Goal: Task Accomplishment & Management: Use online tool/utility

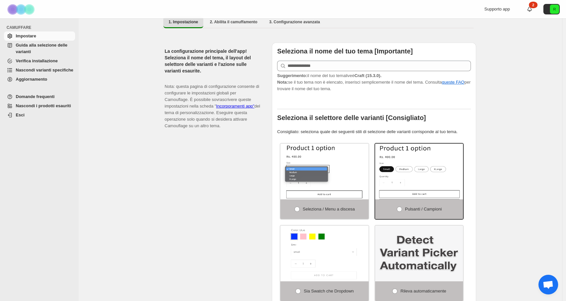
scroll to position [131, 0]
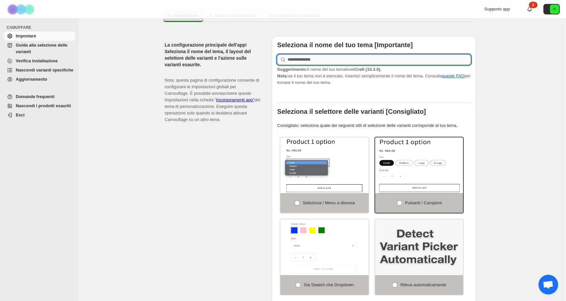
click at [358, 65] on input "text" at bounding box center [379, 59] width 183 height 10
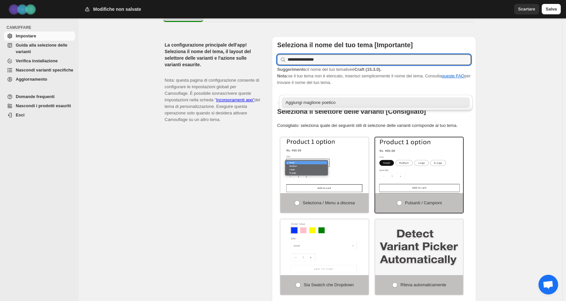
type input "**********"
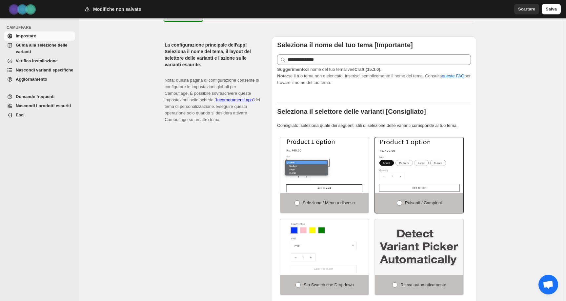
click at [498, 93] on div "Funziona nella personalizzazione del tema dell'area di amministrazione di Shopi…" at bounding box center [320, 292] width 483 height 811
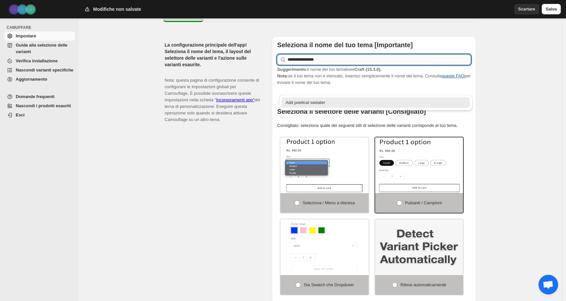
click at [422, 65] on input "**********" at bounding box center [379, 59] width 183 height 10
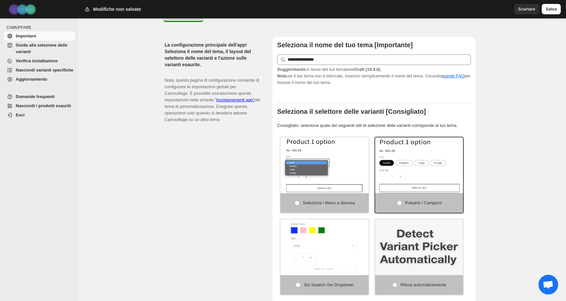
click at [489, 86] on div "Funziona nella personalizzazione del tema dell'area di amministrazione di Shopi…" at bounding box center [320, 292] width 483 height 811
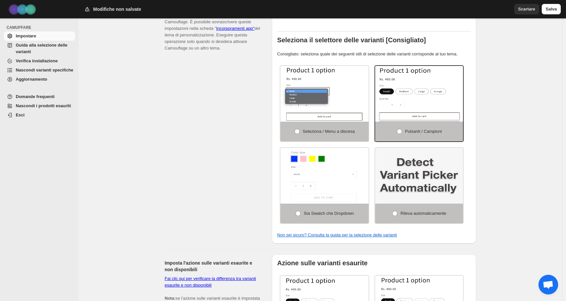
scroll to position [0, 0]
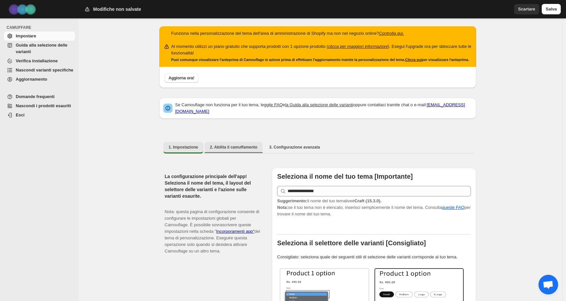
click at [246, 149] on font "2. Abilita il camuffamento" at bounding box center [234, 147] width 48 height 5
select select "**********"
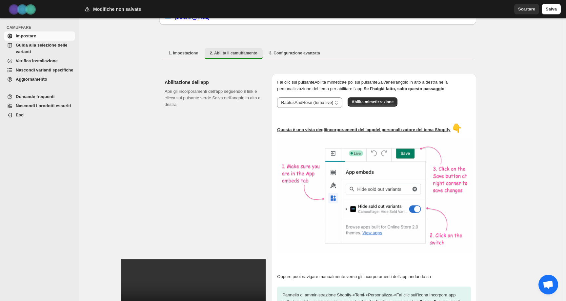
scroll to position [114, 0]
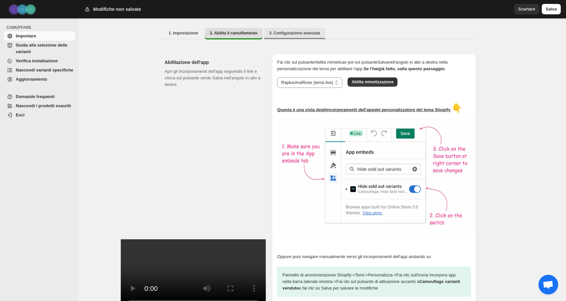
click at [291, 38] on button "3. Configurazione avanzata" at bounding box center [294, 33] width 61 height 10
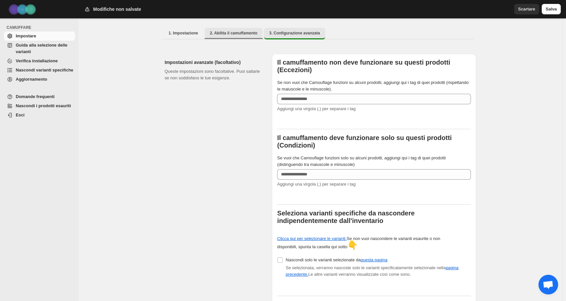
click at [239, 35] on font "2. Abilita il camuffamento" at bounding box center [234, 33] width 48 height 5
select select "**********"
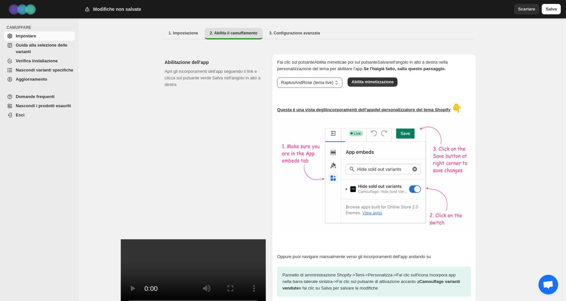
click at [341, 88] on select "**********" at bounding box center [309, 82] width 65 height 10
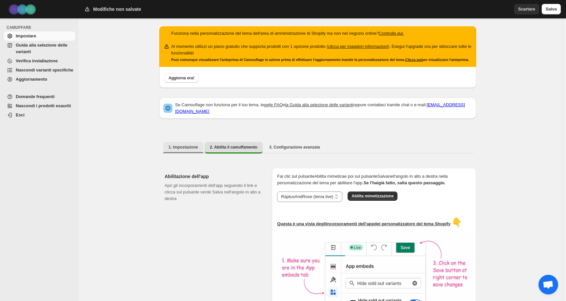
click at [182, 149] on font "1. Impostazione" at bounding box center [184, 147] width 30 height 5
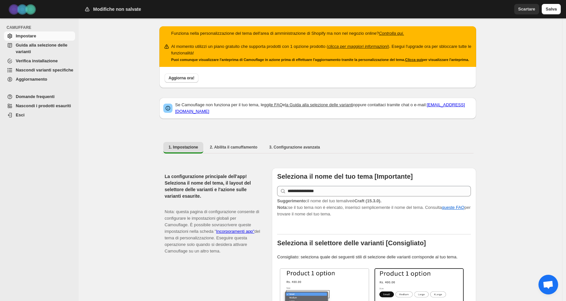
click at [32, 71] on font "Nascondi varianti specifiche" at bounding box center [45, 70] width 58 height 5
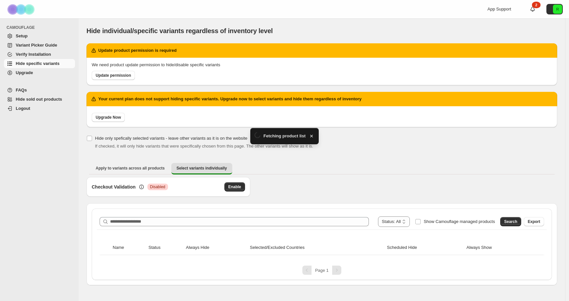
click at [176, 121] on div "Upgrade Now" at bounding box center [320, 116] width 463 height 12
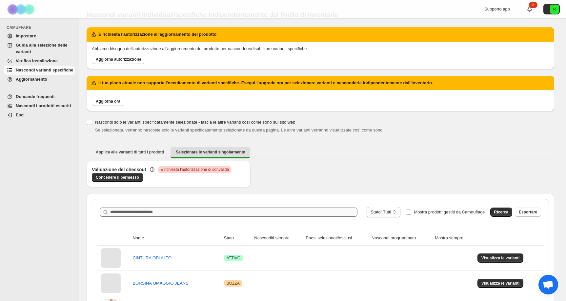
scroll to position [43, 0]
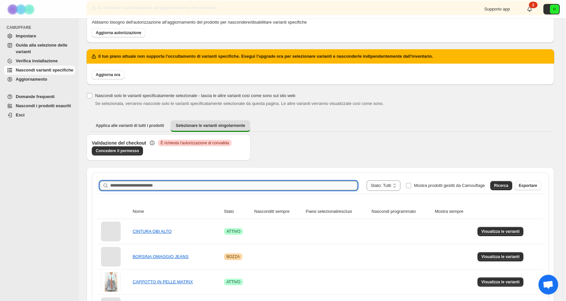
click at [167, 185] on input "Cerca il nome del prodotto" at bounding box center [233, 185] width 247 height 9
type input "**********"
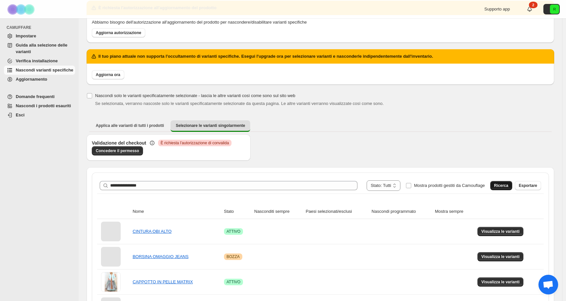
click at [506, 186] on font "Ricerca" at bounding box center [501, 185] width 14 height 5
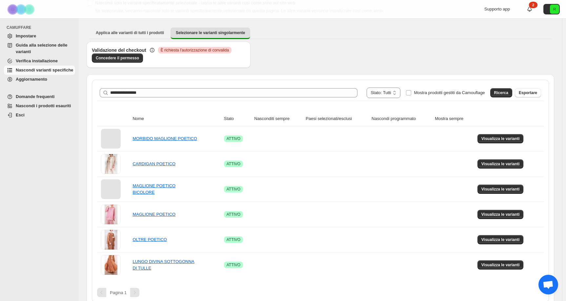
scroll to position [142, 0]
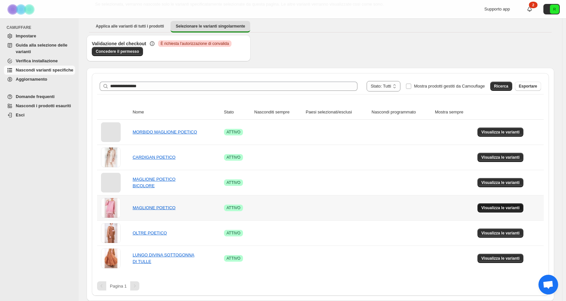
click at [508, 208] on font "Visualizza le varianti" at bounding box center [500, 208] width 38 height 5
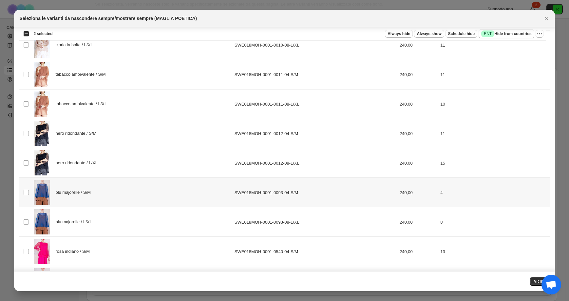
scroll to position [0, 0]
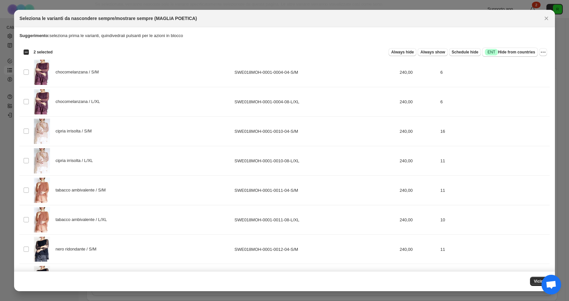
drag, startPoint x: 554, startPoint y: 285, endPoint x: 564, endPoint y: 231, distance: 55.0
click at [564, 231] on body "Vai al contenuto Supporto app 2 R CAMUFFARE Impostare Guida alla selezione dell…" at bounding box center [284, 150] width 569 height 301
click at [537, 281] on font "Vicino" at bounding box center [540, 281] width 12 height 5
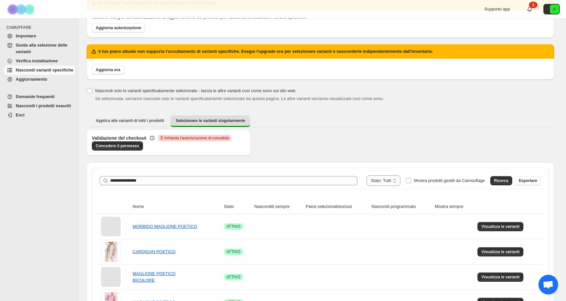
scroll to position [7, 0]
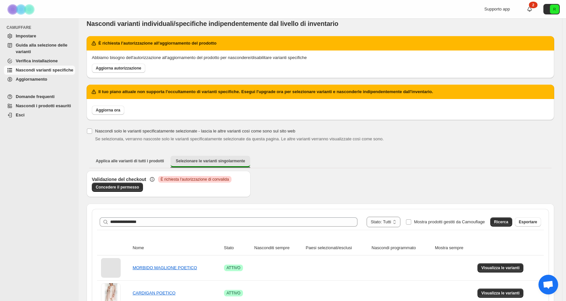
click at [206, 161] on font "Selezionare le varianti singolarmente" at bounding box center [210, 161] width 69 height 5
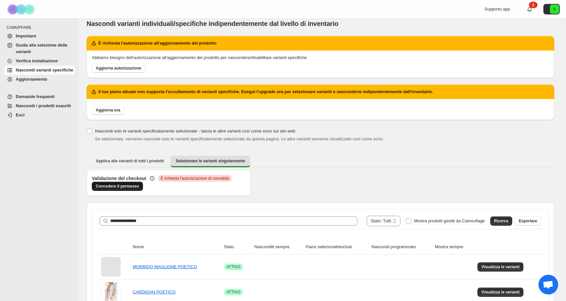
click at [121, 187] on font "Concedere il permesso" at bounding box center [117, 186] width 43 height 5
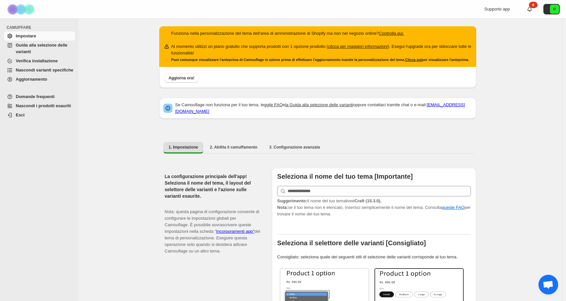
click at [29, 72] on font "Nascondi varianti specifiche" at bounding box center [45, 70] width 58 height 5
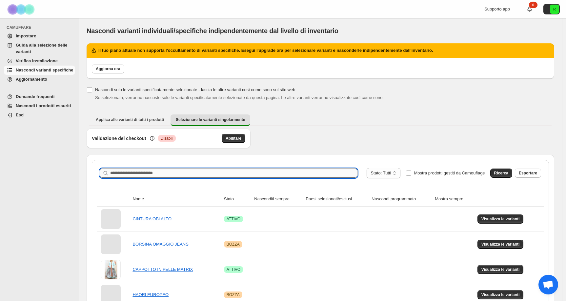
click at [275, 175] on input "Cerca il nome del prodotto" at bounding box center [233, 173] width 247 height 9
type input "********"
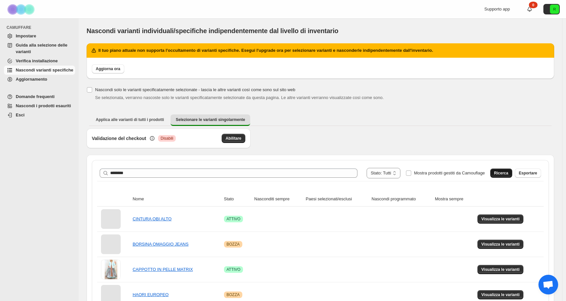
click at [499, 171] on font "Ricerca" at bounding box center [501, 173] width 14 height 5
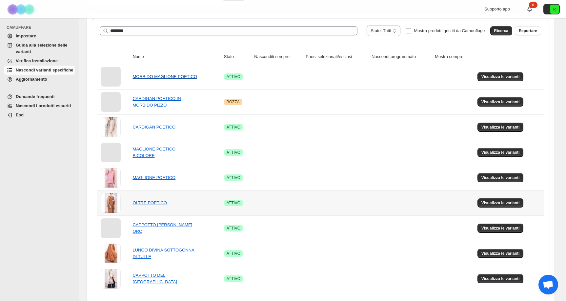
scroll to position [145, 0]
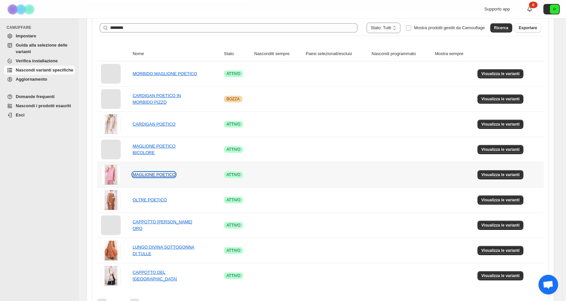
click at [152, 176] on font "MAGLIONE POETICO" at bounding box center [153, 174] width 43 height 5
click at [506, 199] on font "Visualizza le varianti" at bounding box center [500, 200] width 38 height 5
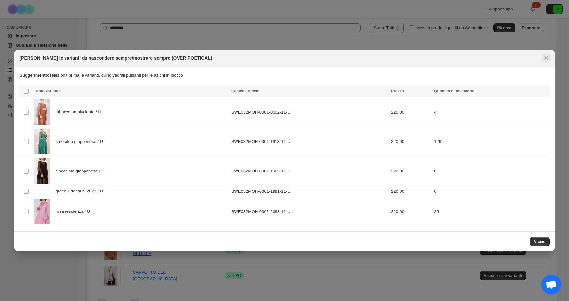
click at [547, 57] on icon "Vicino" at bounding box center [547, 58] width 4 height 4
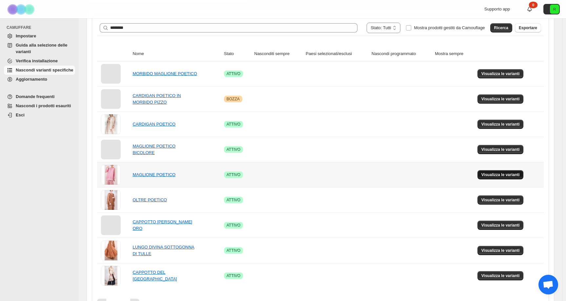
click at [494, 174] on font "Visualizza le varianti" at bounding box center [500, 174] width 38 height 5
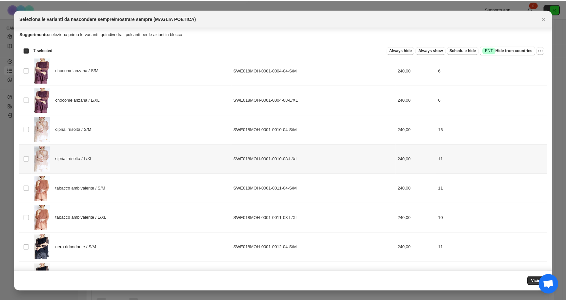
scroll to position [0, 0]
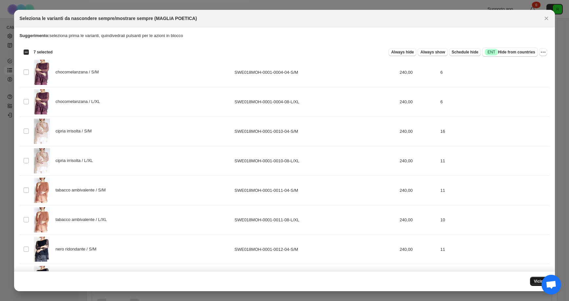
click at [538, 283] on font "Vicino" at bounding box center [540, 281] width 12 height 5
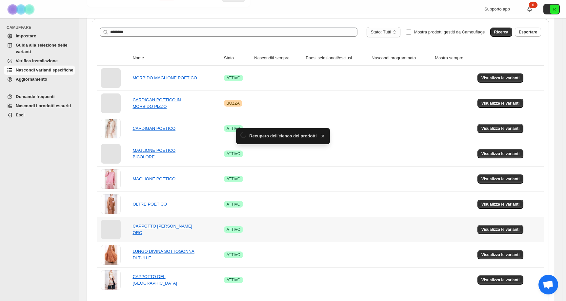
scroll to position [145, 0]
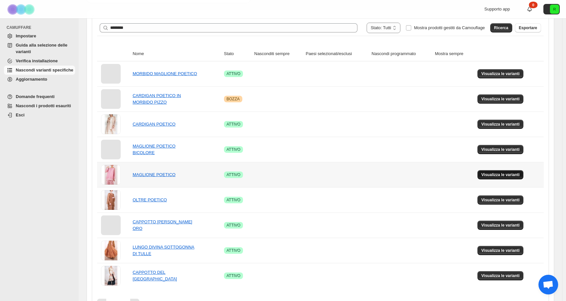
click at [499, 174] on font "Visualizza le varianti" at bounding box center [500, 174] width 38 height 5
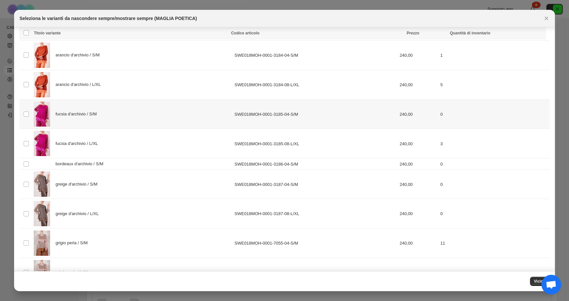
scroll to position [863, 0]
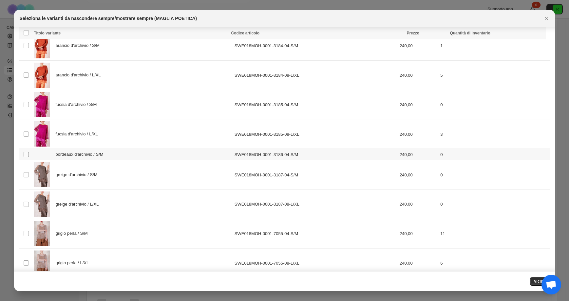
click at [25, 157] on span ":r2g:" at bounding box center [26, 154] width 6 height 6
click at [535, 281] on font "Vicino" at bounding box center [540, 281] width 12 height 5
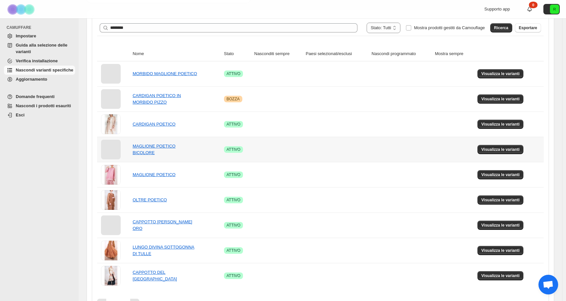
scroll to position [163, 0]
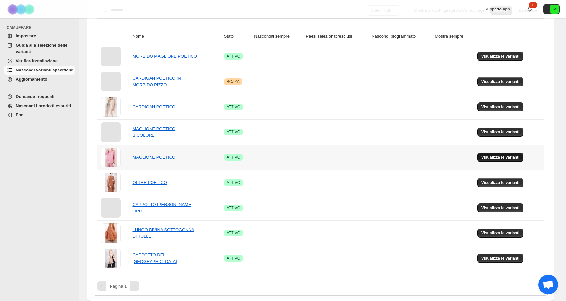
click at [511, 157] on font "Visualizza le varianti" at bounding box center [500, 157] width 38 height 5
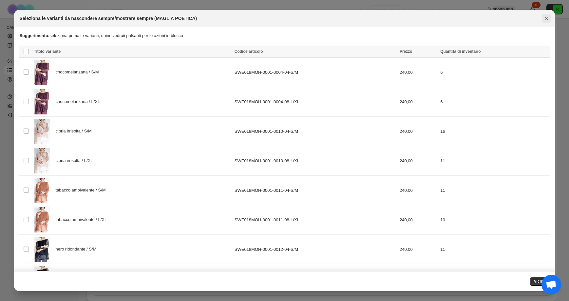
click at [546, 18] on icon "Vicino" at bounding box center [547, 18] width 7 height 7
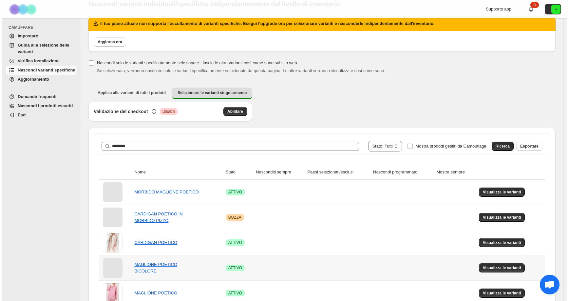
scroll to position [0, 0]
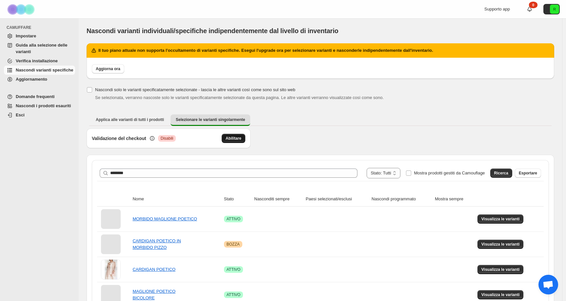
click at [234, 141] on button "Abilitare" at bounding box center [234, 138] width 24 height 9
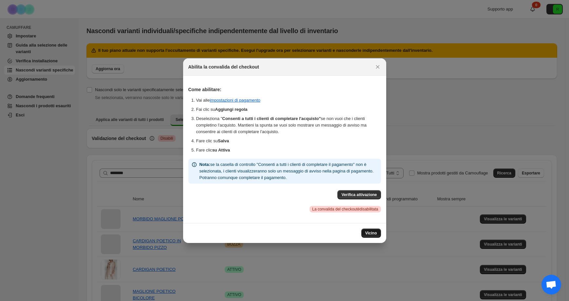
click at [373, 234] on font "Vicino" at bounding box center [372, 233] width 12 height 5
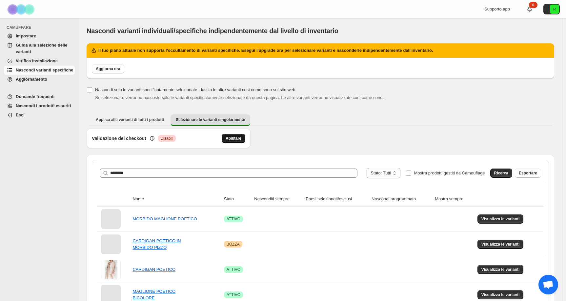
click at [233, 141] on span "Abilitare" at bounding box center [234, 138] width 16 height 5
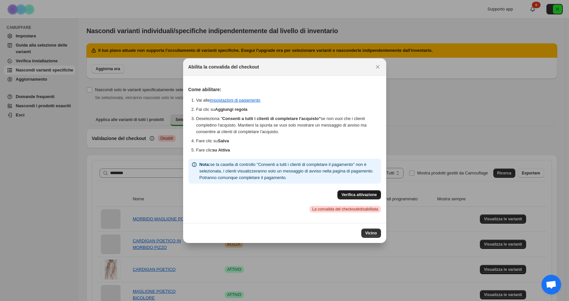
click at [347, 194] on font "Verifica attivazione" at bounding box center [359, 194] width 35 height 5
click at [376, 234] on font "Vicino" at bounding box center [372, 233] width 12 height 5
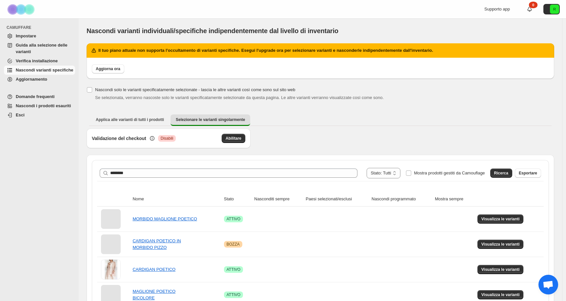
click at [165, 140] on font "Disabili" at bounding box center [167, 138] width 13 height 5
click at [139, 121] on font "Applica alle varianti di tutti i prodotti" at bounding box center [130, 119] width 68 height 5
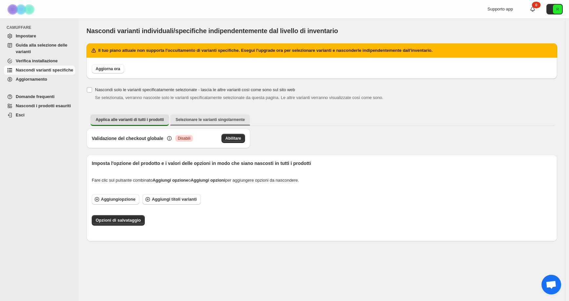
click at [202, 121] on font "Selezionare le varianti singolarmente" at bounding box center [210, 119] width 69 height 5
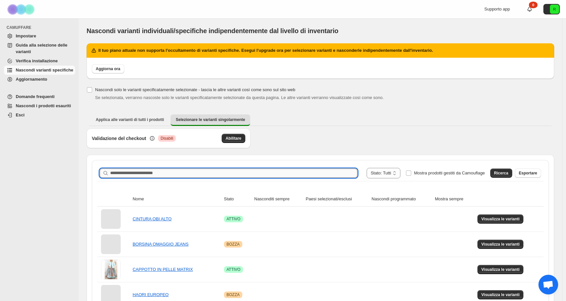
click at [266, 174] on input "Cerca il nome del prodotto" at bounding box center [233, 173] width 247 height 9
type input "********"
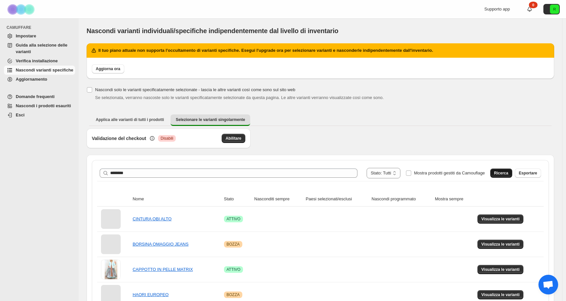
click at [508, 173] on font "Ricerca" at bounding box center [501, 173] width 14 height 5
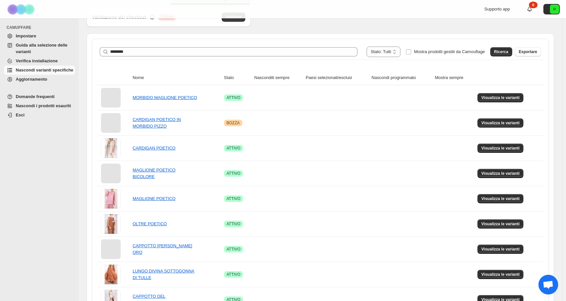
scroll to position [142, 0]
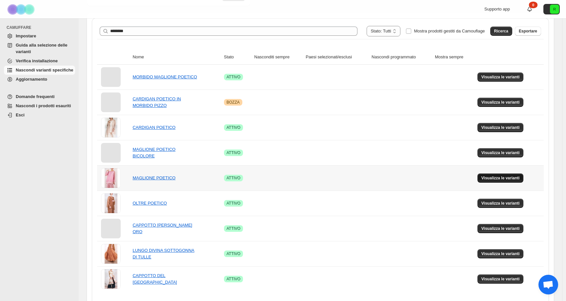
click at [490, 180] on span "Visualizza le varianti" at bounding box center [500, 177] width 38 height 5
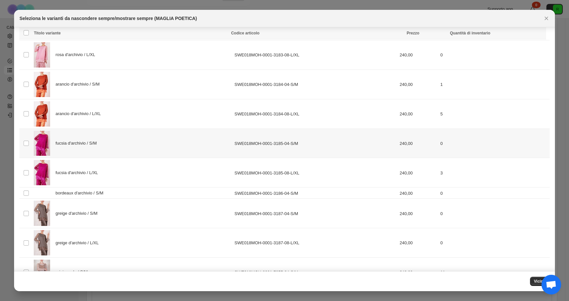
scroll to position [830, 0]
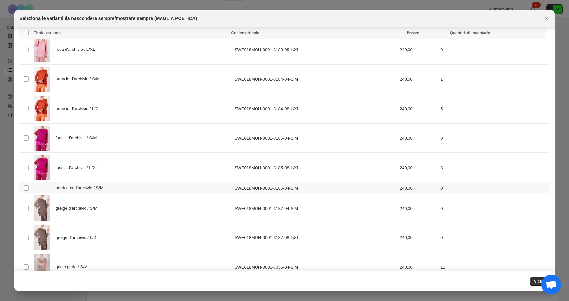
click at [30, 189] on td "Seleziona la variante del prodotto" at bounding box center [25, 187] width 12 height 11
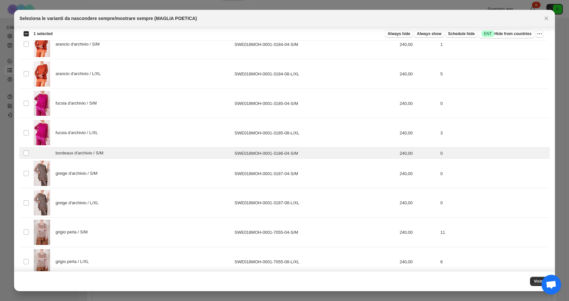
scroll to position [864, 0]
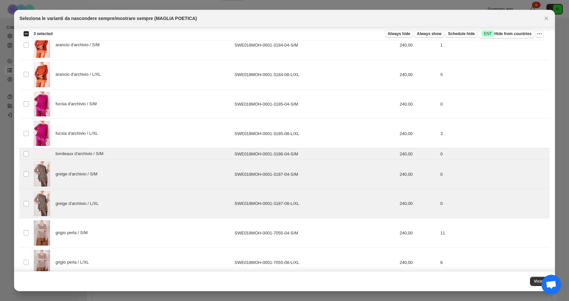
drag, startPoint x: 521, startPoint y: 21, endPoint x: 506, endPoint y: 16, distance: 15.0
click at [506, 16] on div "Seleziona le varianti da nascondere sempre/mostrare sempre (MAGLIA POETICA)" at bounding box center [278, 18] width 519 height 7
click at [535, 281] on font "Vicino" at bounding box center [540, 281] width 12 height 5
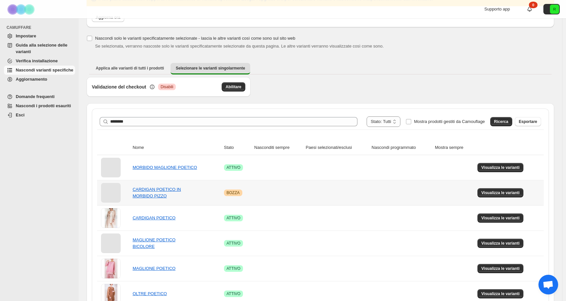
scroll to position [51, 0]
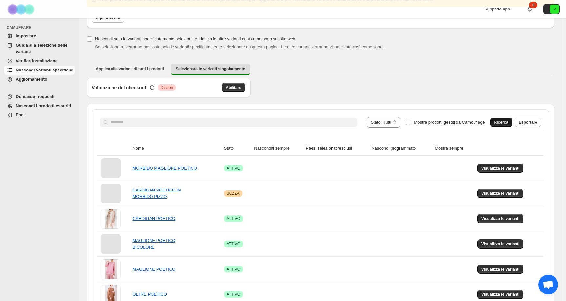
click at [505, 122] on font "Ricerca" at bounding box center [501, 122] width 14 height 5
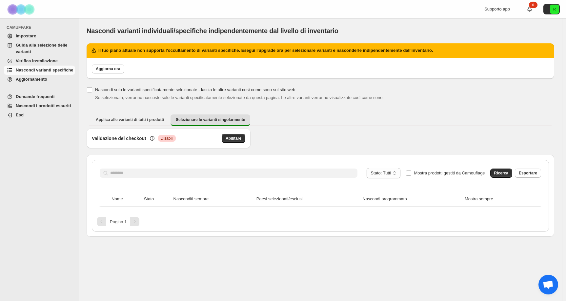
scroll to position [0, 0]
click at [393, 172] on select "**********" at bounding box center [386, 173] width 33 height 10
click at [531, 179] on div "**********" at bounding box center [322, 173] width 450 height 16
click at [531, 175] on span "Esportare" at bounding box center [531, 172] width 18 height 5
click at [396, 130] on div "Validazione del checkout Critico Disabili Abilitare" at bounding box center [322, 142] width 471 height 26
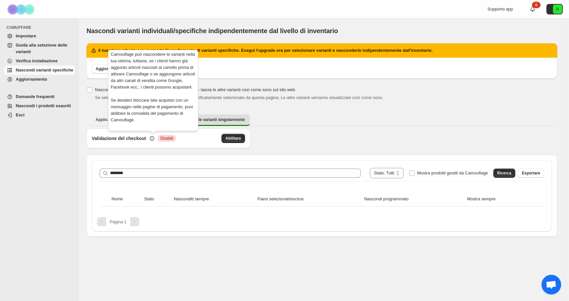
click at [152, 140] on icon at bounding box center [152, 138] width 5 height 5
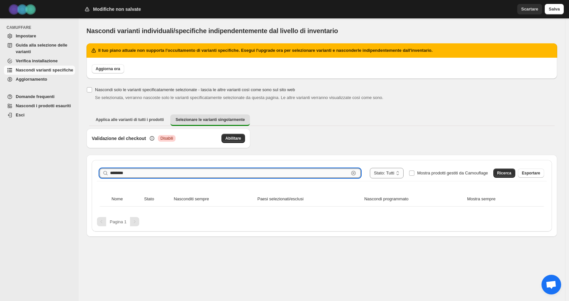
click at [261, 175] on input "********" at bounding box center [229, 173] width 239 height 9
click at [506, 175] on font "Ricerca" at bounding box center [505, 173] width 14 height 5
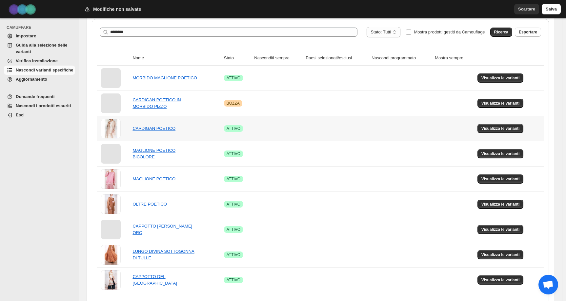
scroll to position [163, 0]
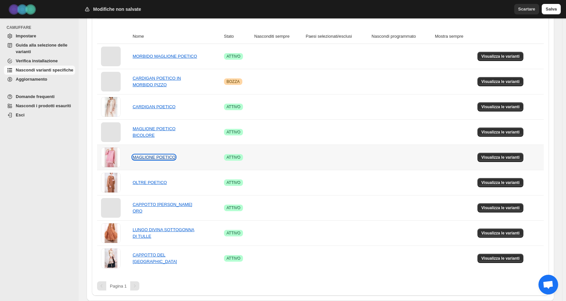
click at [143, 158] on font "MAGLIONE POETICO" at bounding box center [153, 157] width 43 height 5
click at [509, 159] on font "Visualizza le varianti" at bounding box center [500, 157] width 38 height 5
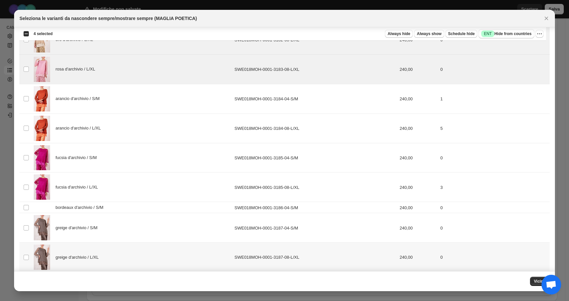
scroll to position [809, 0]
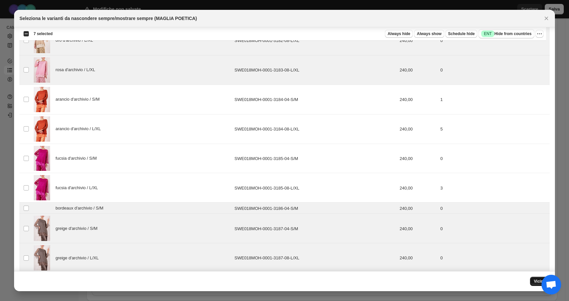
click at [536, 282] on font "Vicino" at bounding box center [540, 281] width 12 height 5
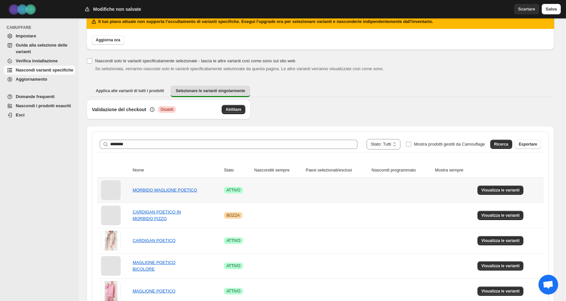
scroll to position [0, 0]
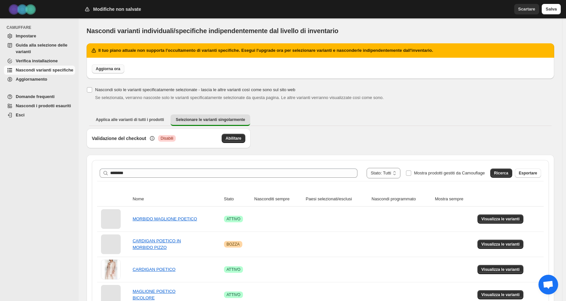
click at [111, 69] on font "Aggiorna ora" at bounding box center [108, 69] width 25 height 5
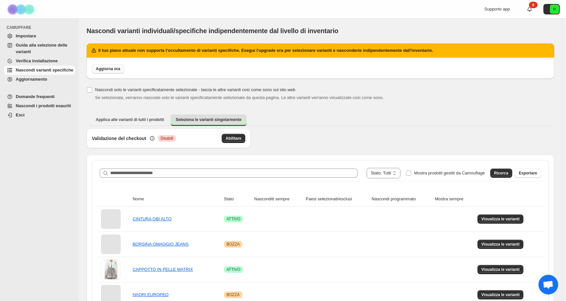
click at [111, 69] on font "Aggiorna ora" at bounding box center [108, 69] width 25 height 5
